Goal: Browse casually: Explore the website without a specific task or goal

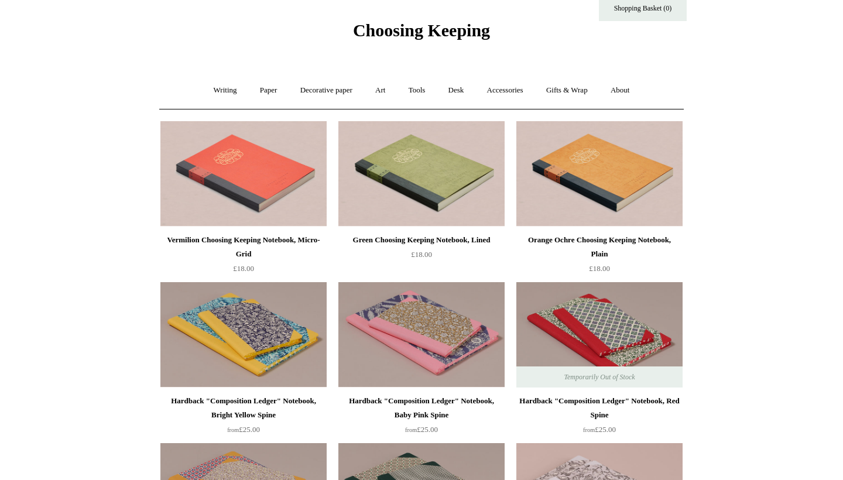
scroll to position [175, 0]
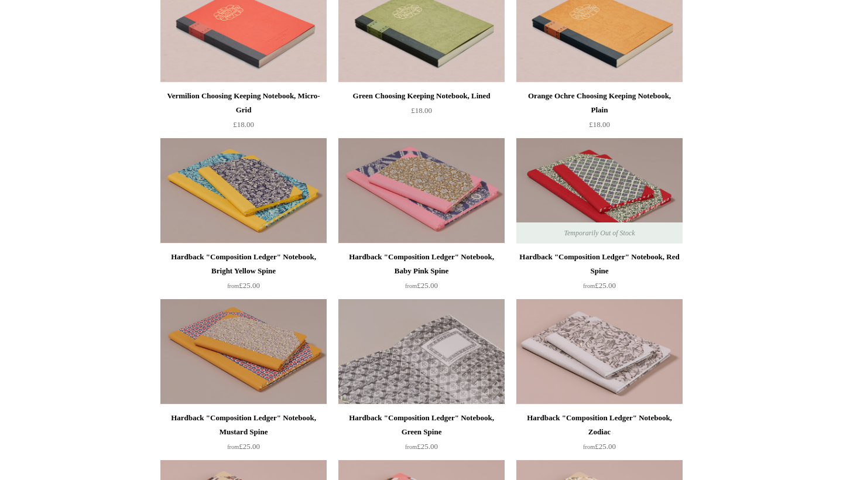
click at [383, 375] on img at bounding box center [421, 351] width 166 height 105
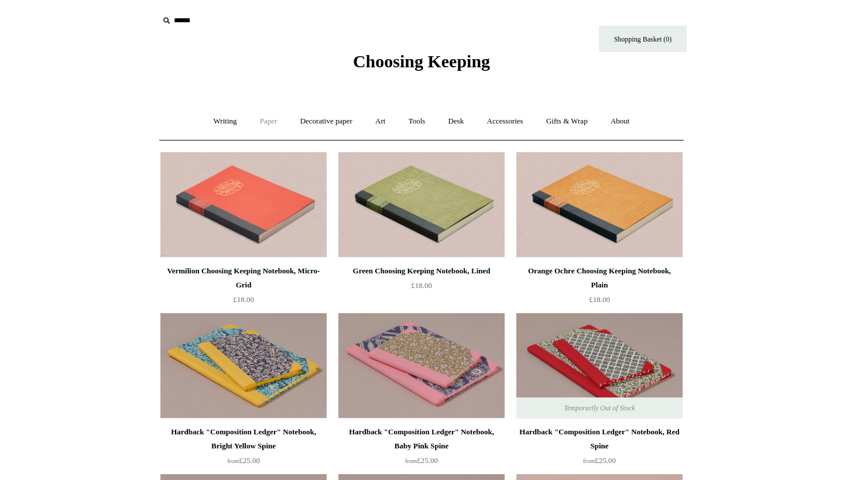
scroll to position [1, 0]
click at [251, 119] on link "Paper +" at bounding box center [268, 120] width 39 height 31
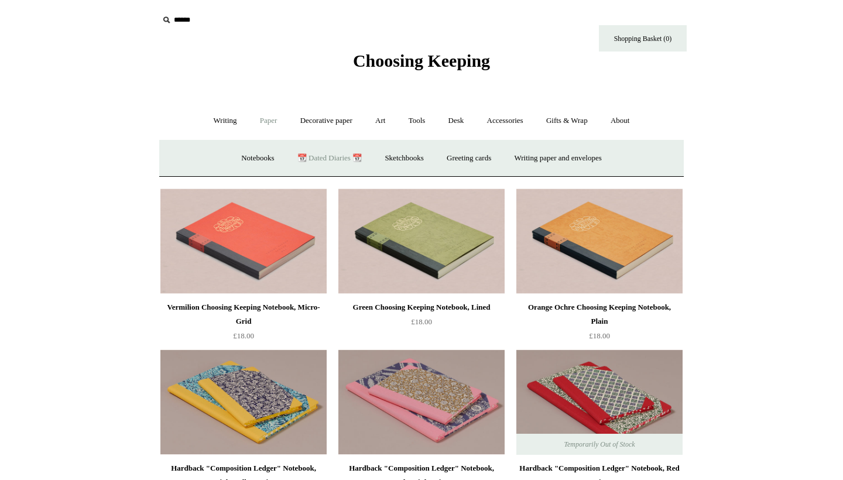
click at [322, 157] on link "📆 Dated Diaries 📆" at bounding box center [330, 158] width 86 height 31
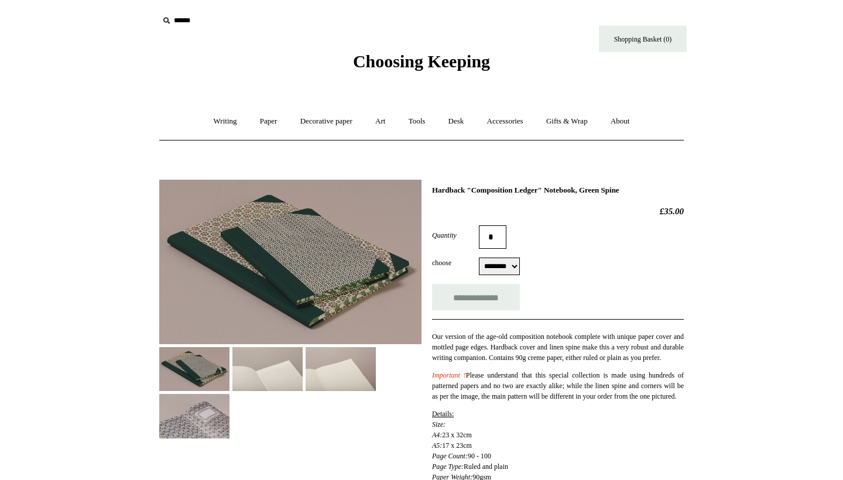
select select "********"
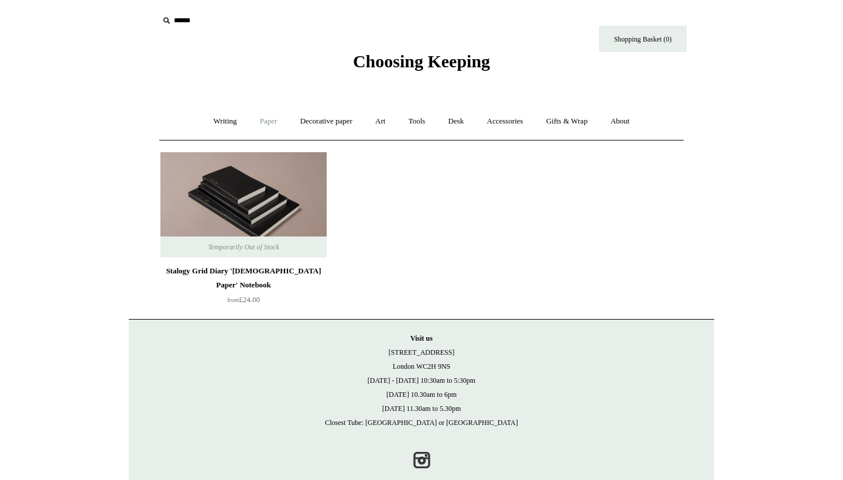
click at [259, 119] on link "Paper +" at bounding box center [268, 121] width 39 height 31
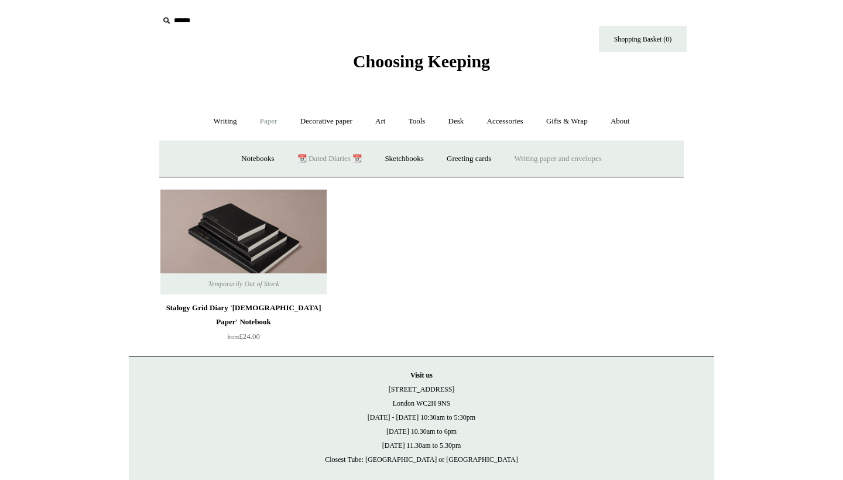
click at [563, 155] on link "Writing paper and envelopes +" at bounding box center [558, 158] width 108 height 31
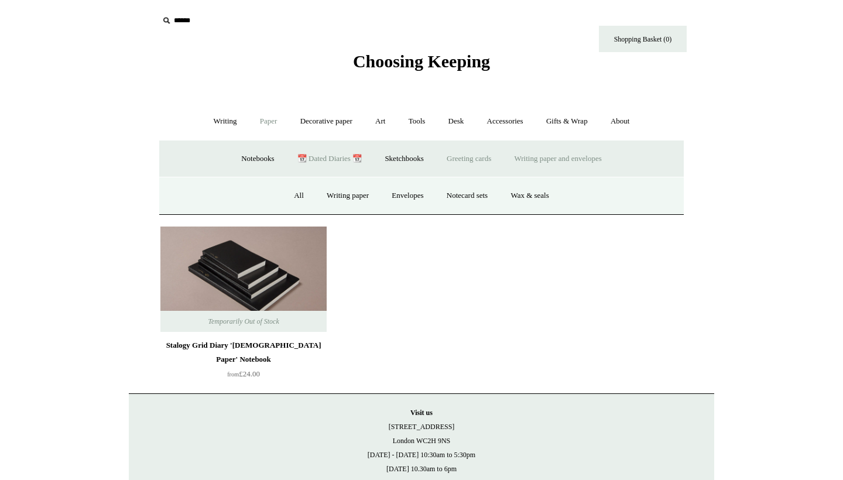
click at [492, 156] on link "Greeting cards +" at bounding box center [469, 158] width 66 height 31
click at [411, 194] on link "Love 💌" at bounding box center [423, 195] width 48 height 31
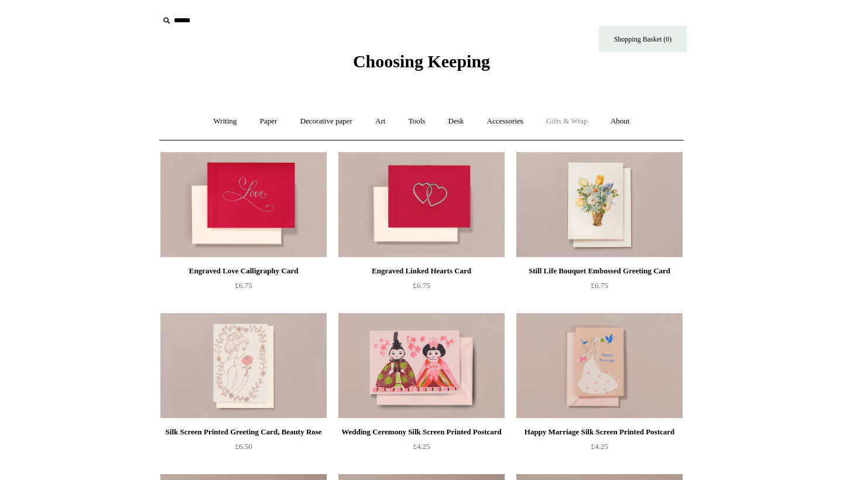
click at [565, 126] on link "Gifts & Wrap +" at bounding box center [567, 121] width 63 height 31
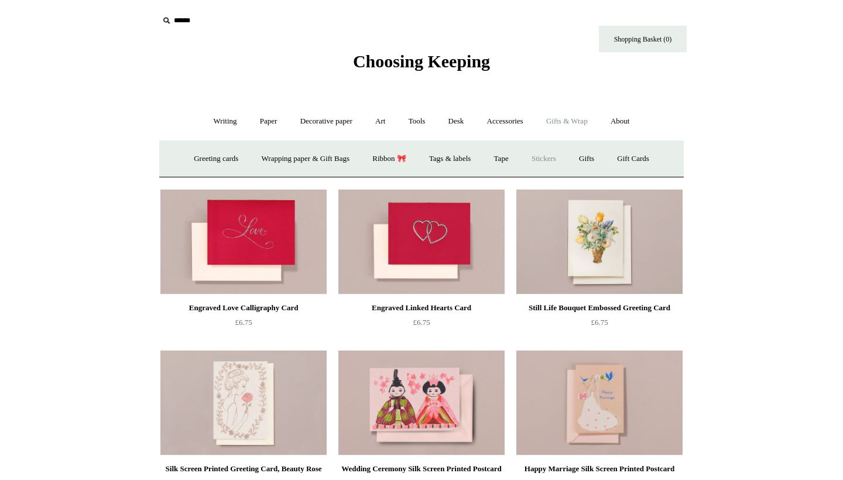
click at [553, 159] on link "Stickers" at bounding box center [544, 158] width 46 height 31
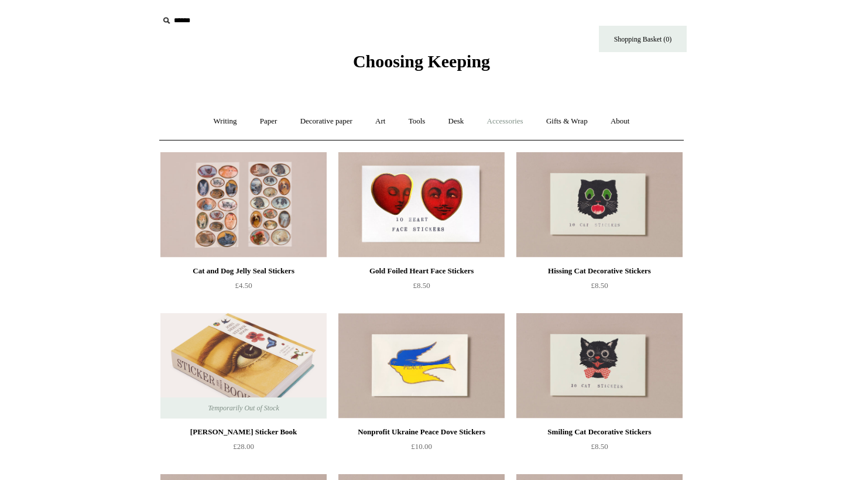
click at [505, 124] on link "Accessories +" at bounding box center [505, 121] width 57 height 31
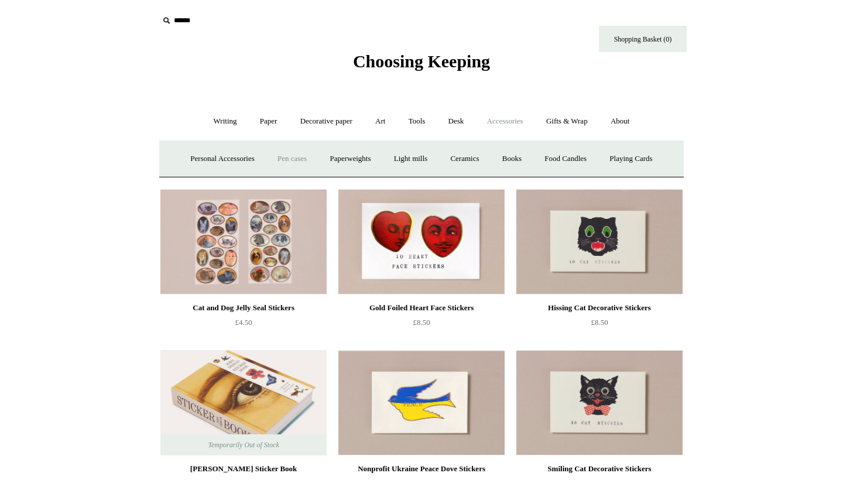
click at [284, 158] on link "Pen cases" at bounding box center [292, 158] width 50 height 31
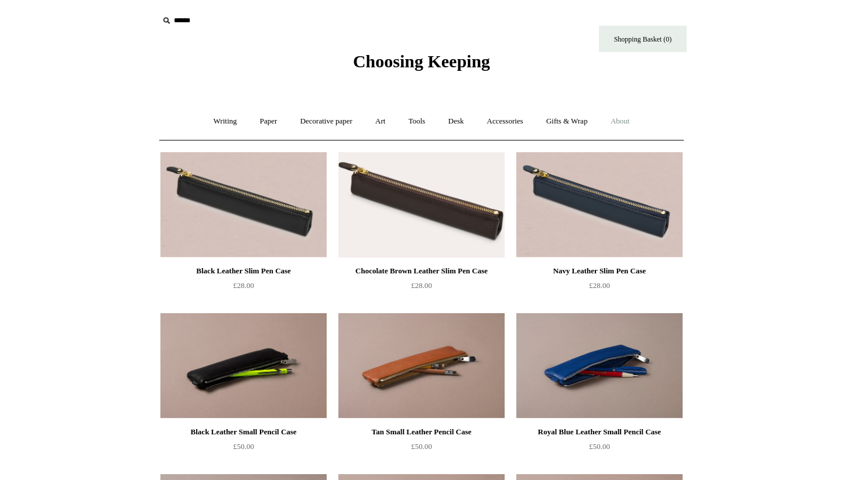
click at [621, 118] on link "About +" at bounding box center [620, 121] width 40 height 31
